Goal: Check status: Check status

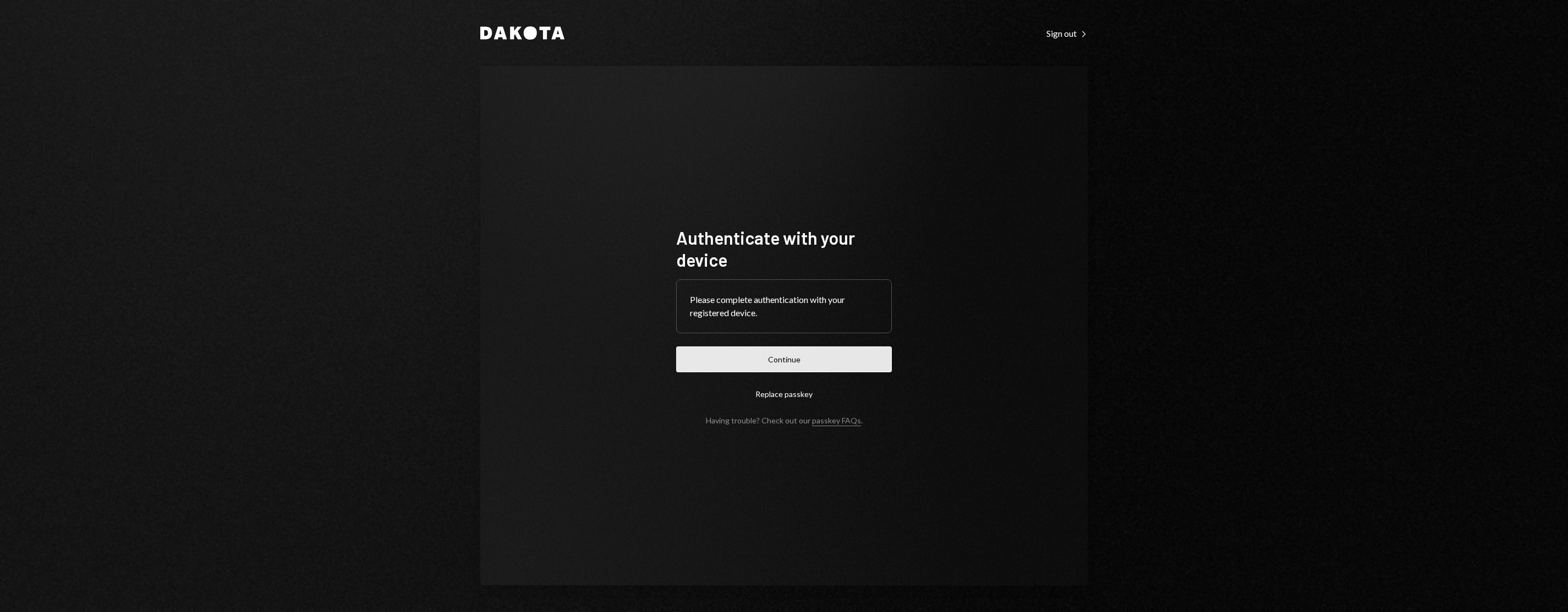
click at [842, 367] on button "Continue" at bounding box center [784, 359] width 216 height 26
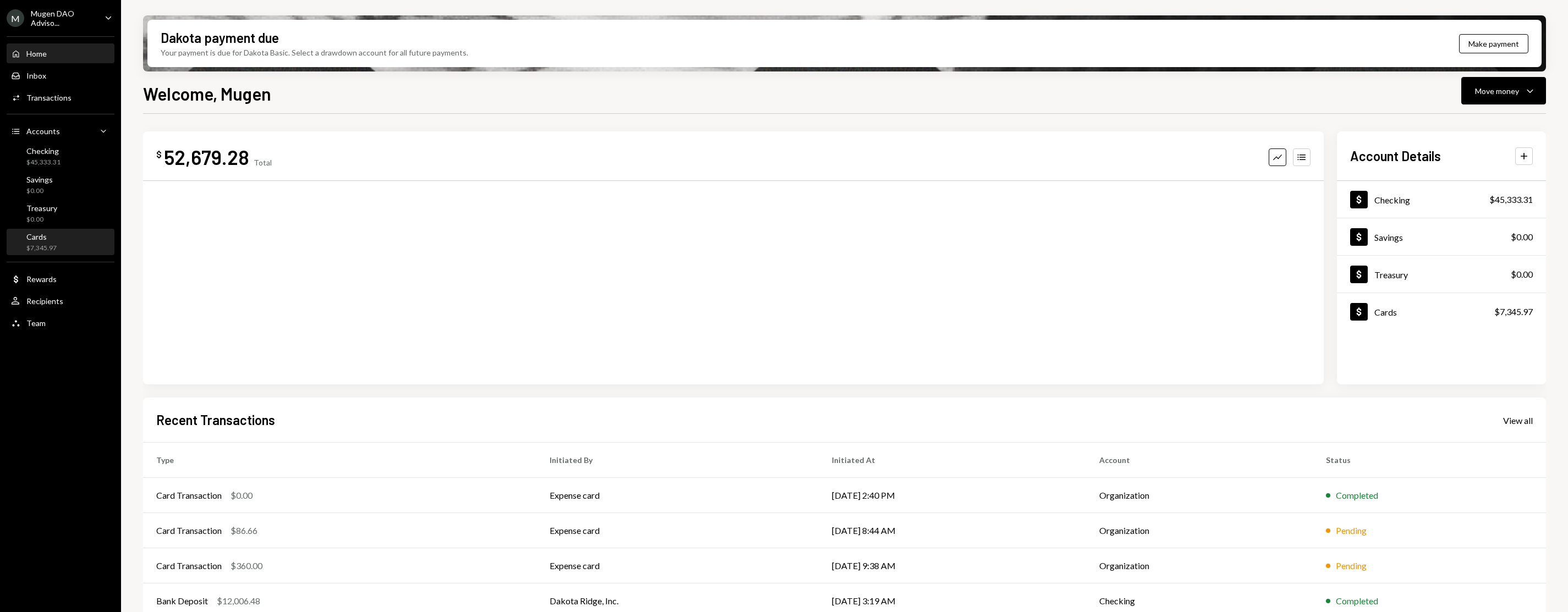
click at [33, 234] on div "Cards" at bounding box center [41, 237] width 30 height 10
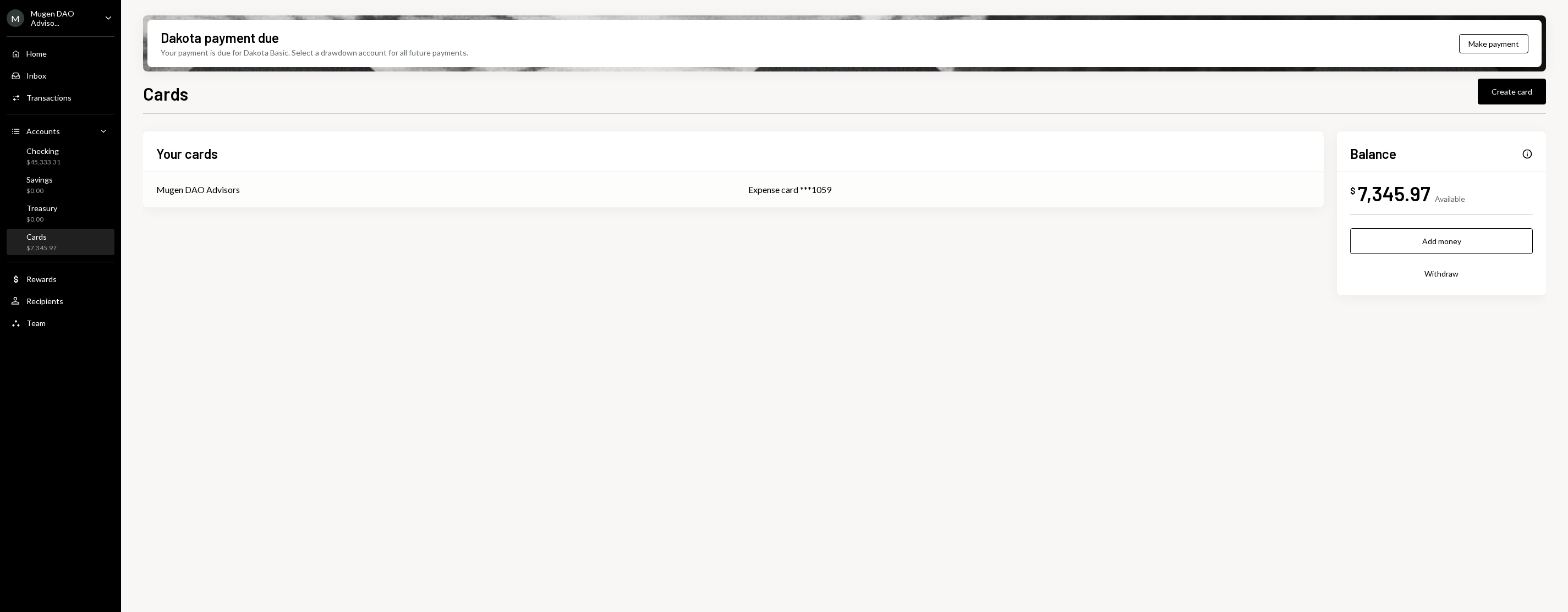
click at [810, 189] on div "Expense card ***1059" at bounding box center [1029, 190] width 563 height 13
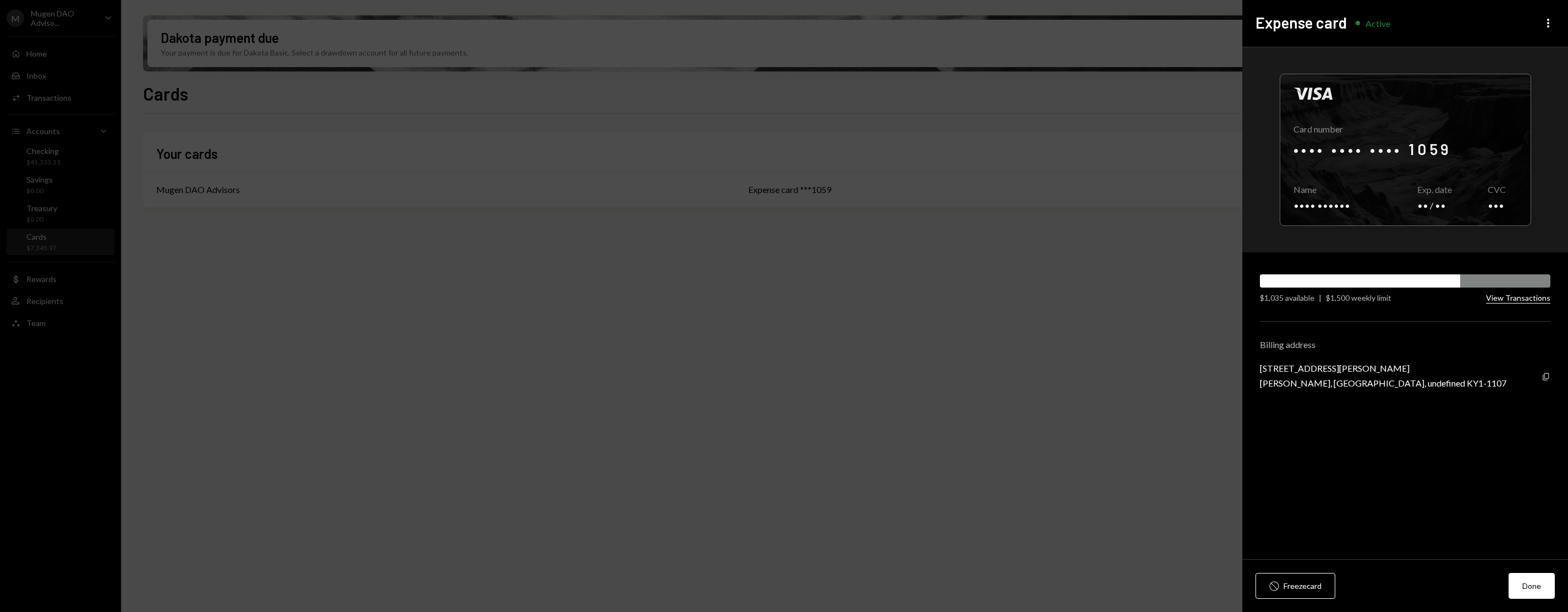
click at [1512, 298] on button "View Transactions" at bounding box center [1518, 299] width 64 height 10
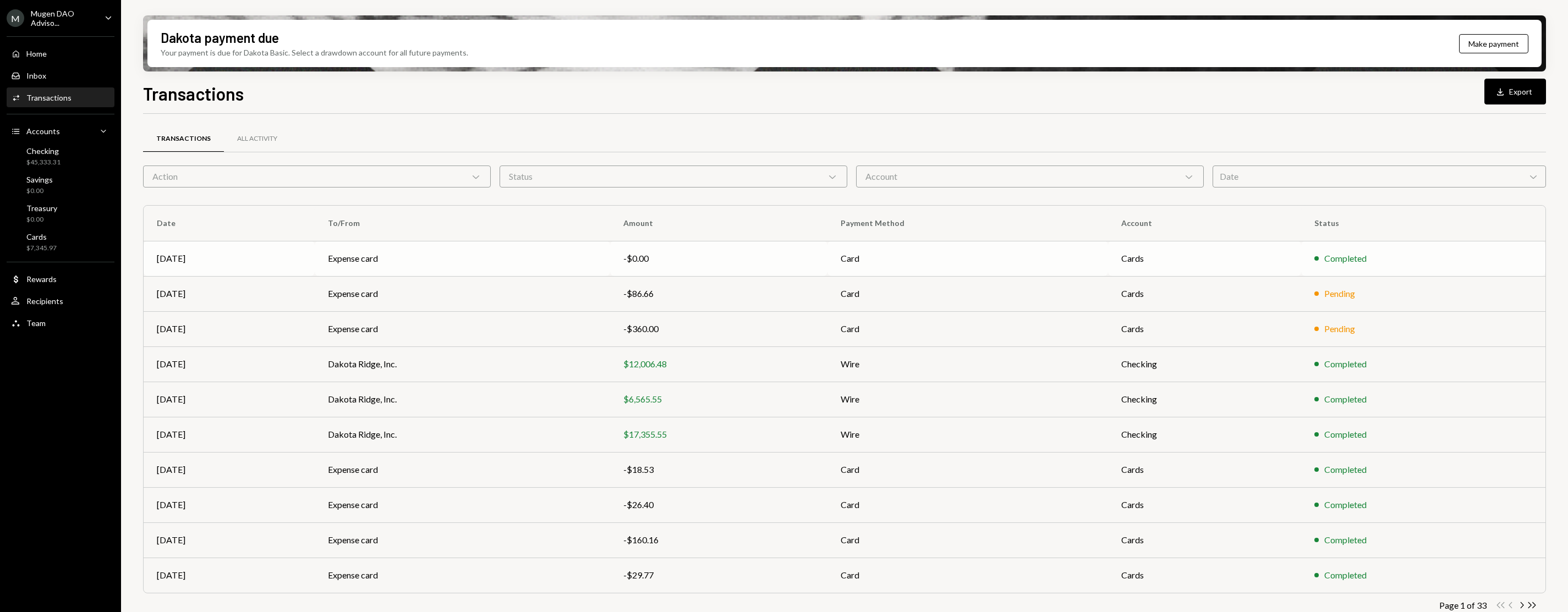
click at [1181, 257] on td "Cards" at bounding box center [1204, 259] width 193 height 35
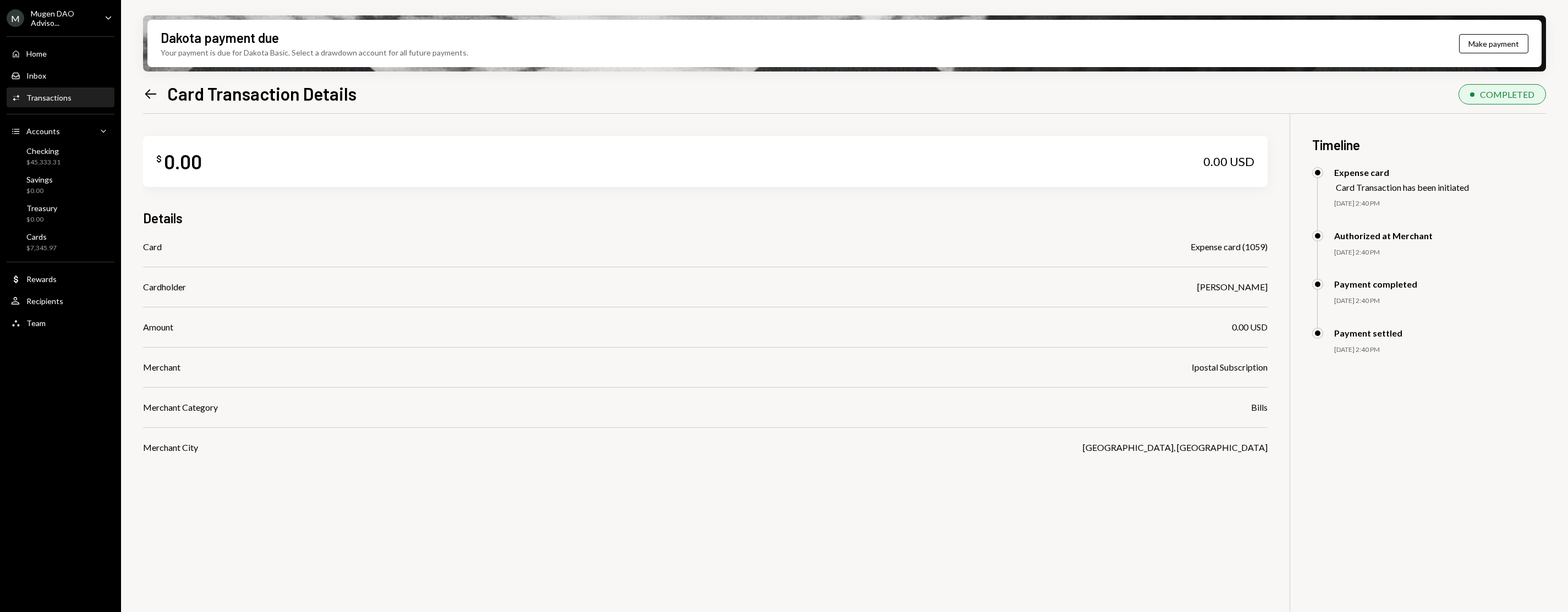
click at [154, 88] on icon "Left Arrow" at bounding box center [150, 94] width 16 height 16
